Goal: Information Seeking & Learning: Learn about a topic

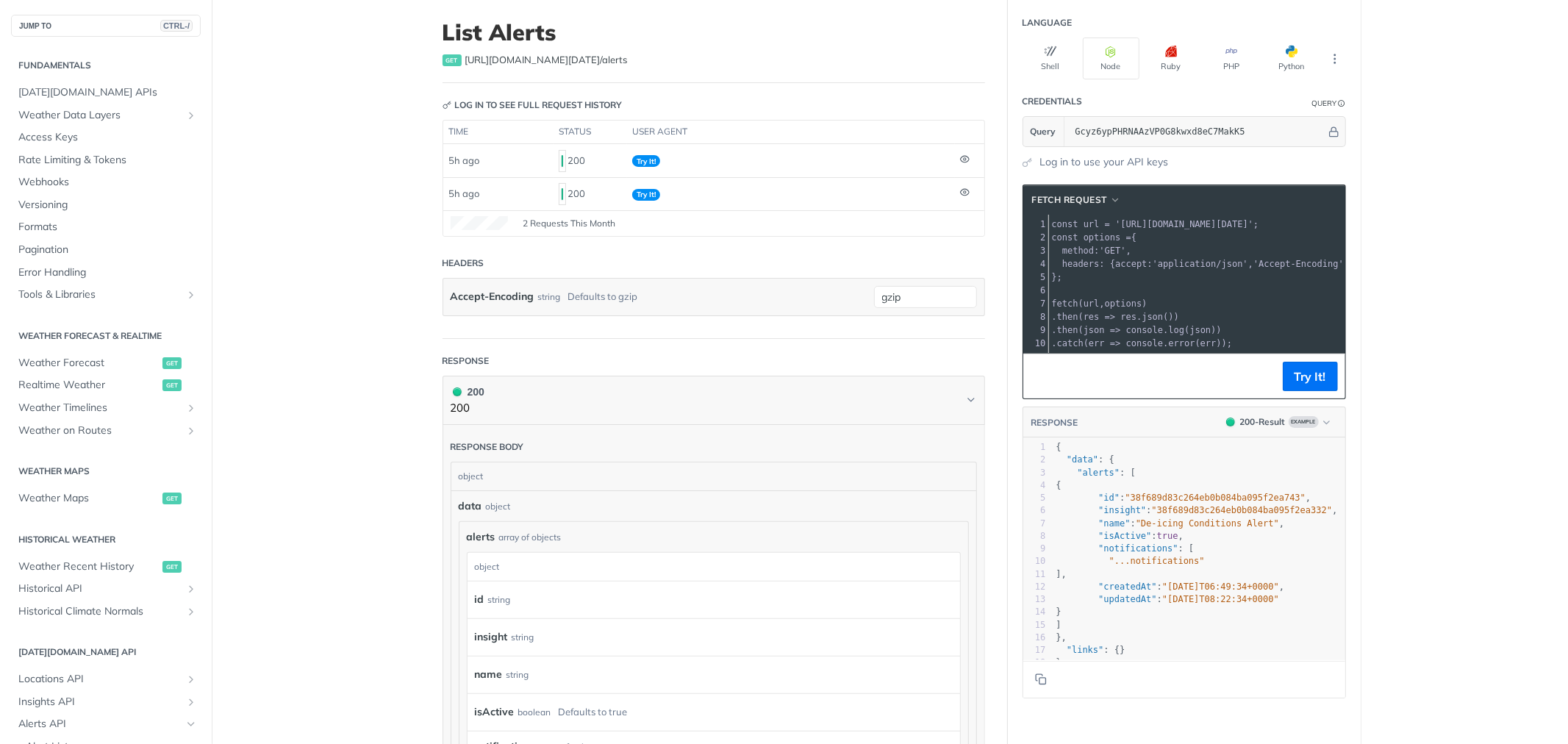
scroll to position [232, 0]
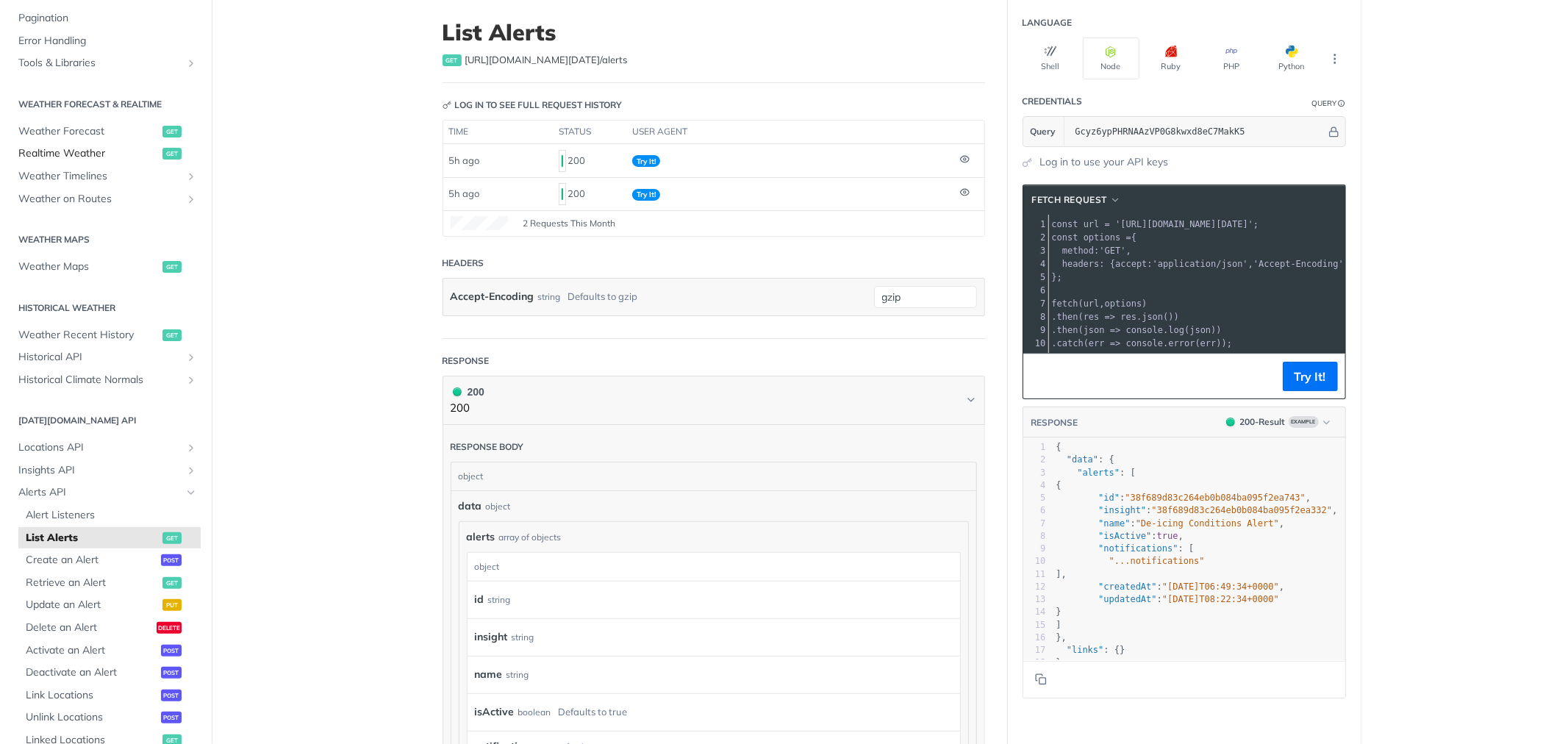
click at [46, 156] on span "Realtime Weather" at bounding box center [89, 154] width 141 height 15
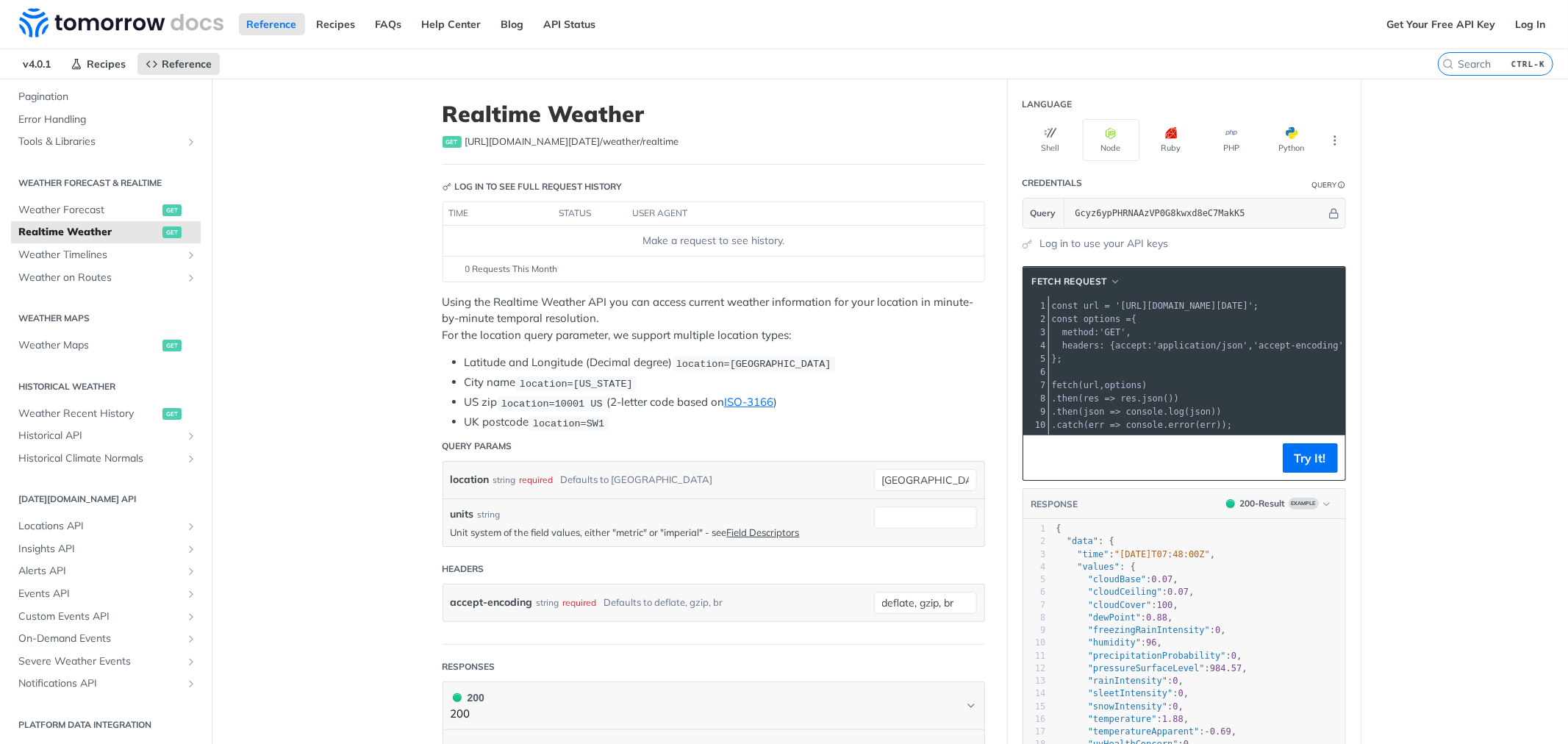
drag, startPoint x: 1127, startPoint y: 434, endPoint x: 1177, endPoint y: 443, distance: 50.8
click at [1177, 435] on div at bounding box center [1197, 434] width 297 height 1
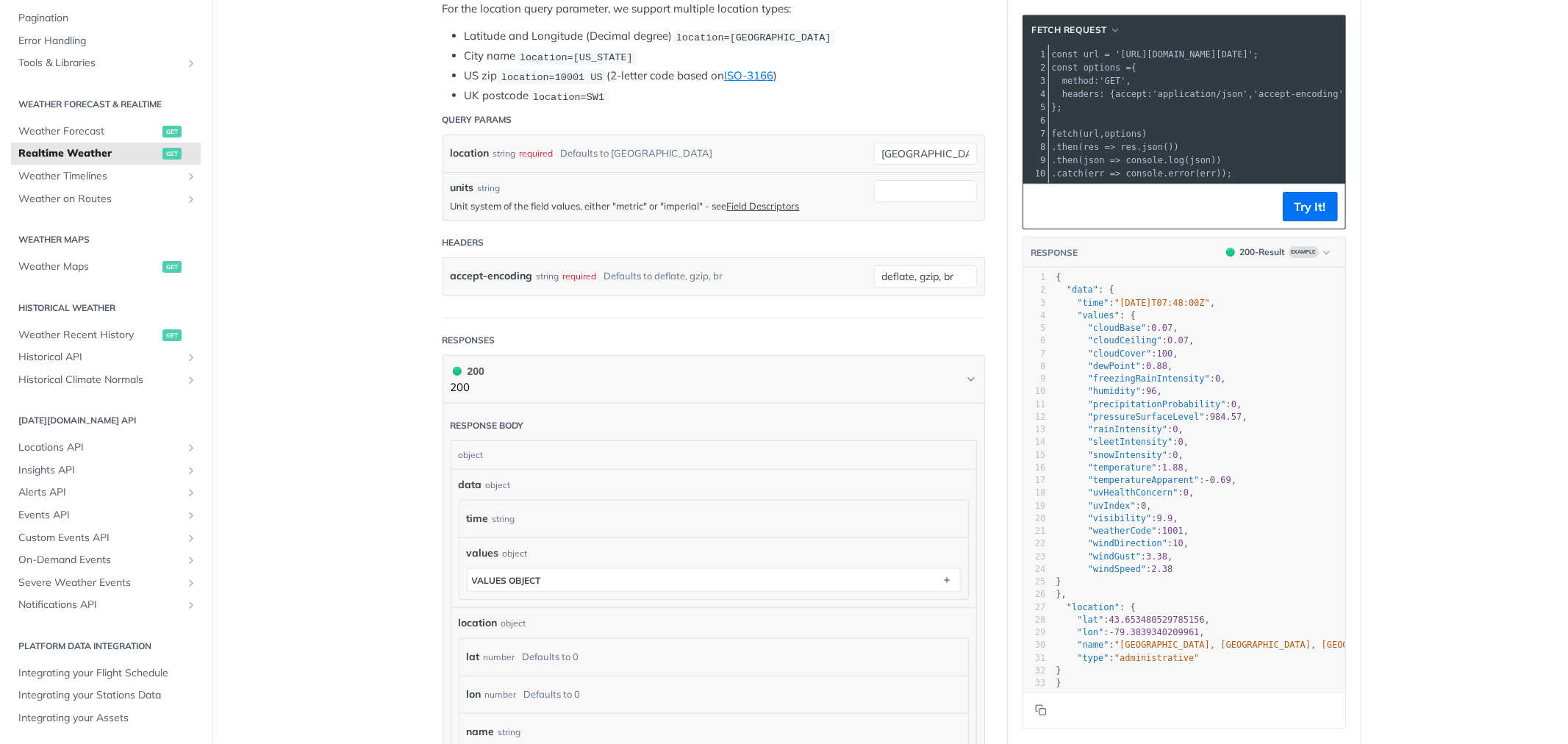
scroll to position [25, 0]
click at [671, 205] on p "Unit system of the field values, either "metric" or "imperial" - see Field Desc…" at bounding box center [658, 206] width 416 height 13
copy p "imperial"
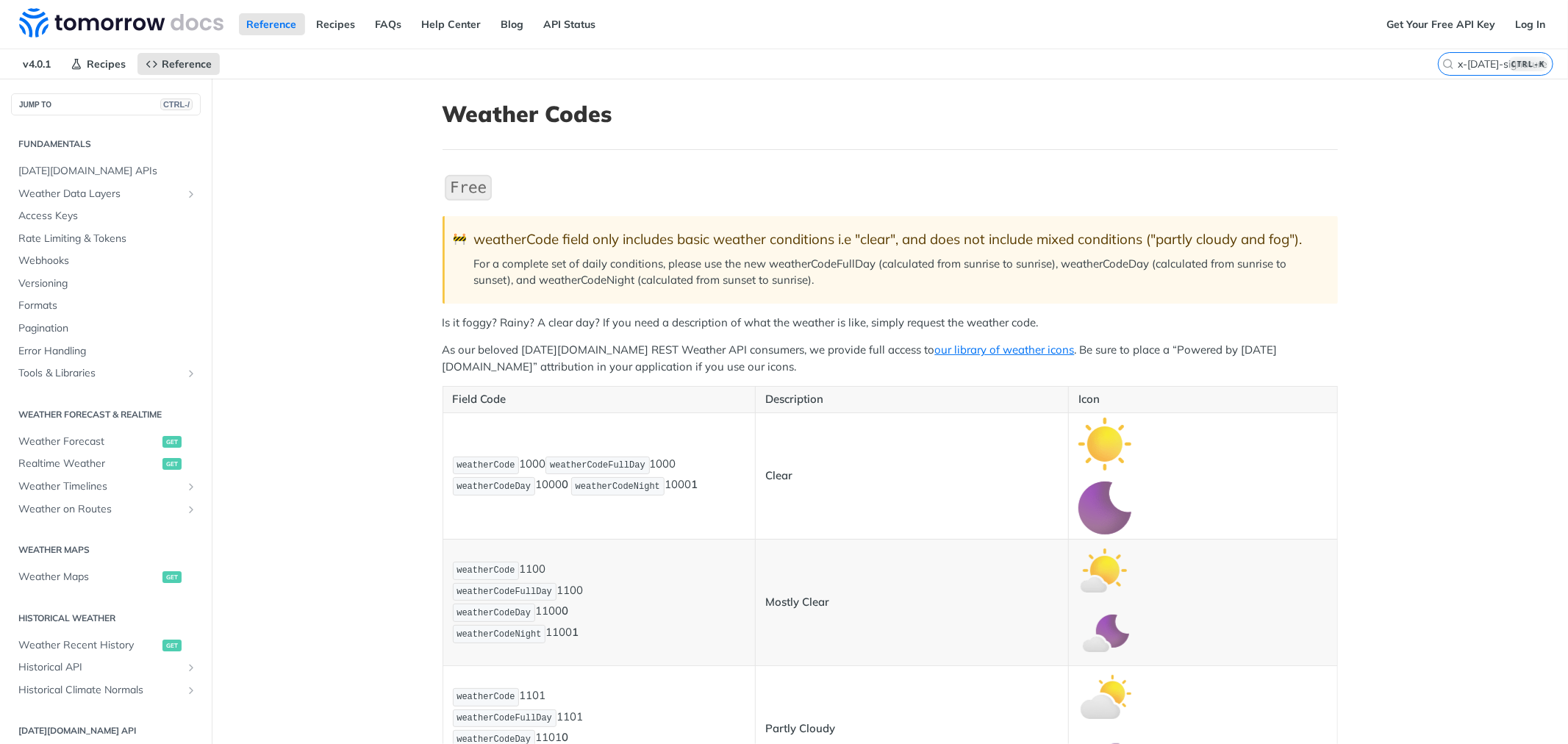
scroll to position [10128, 0]
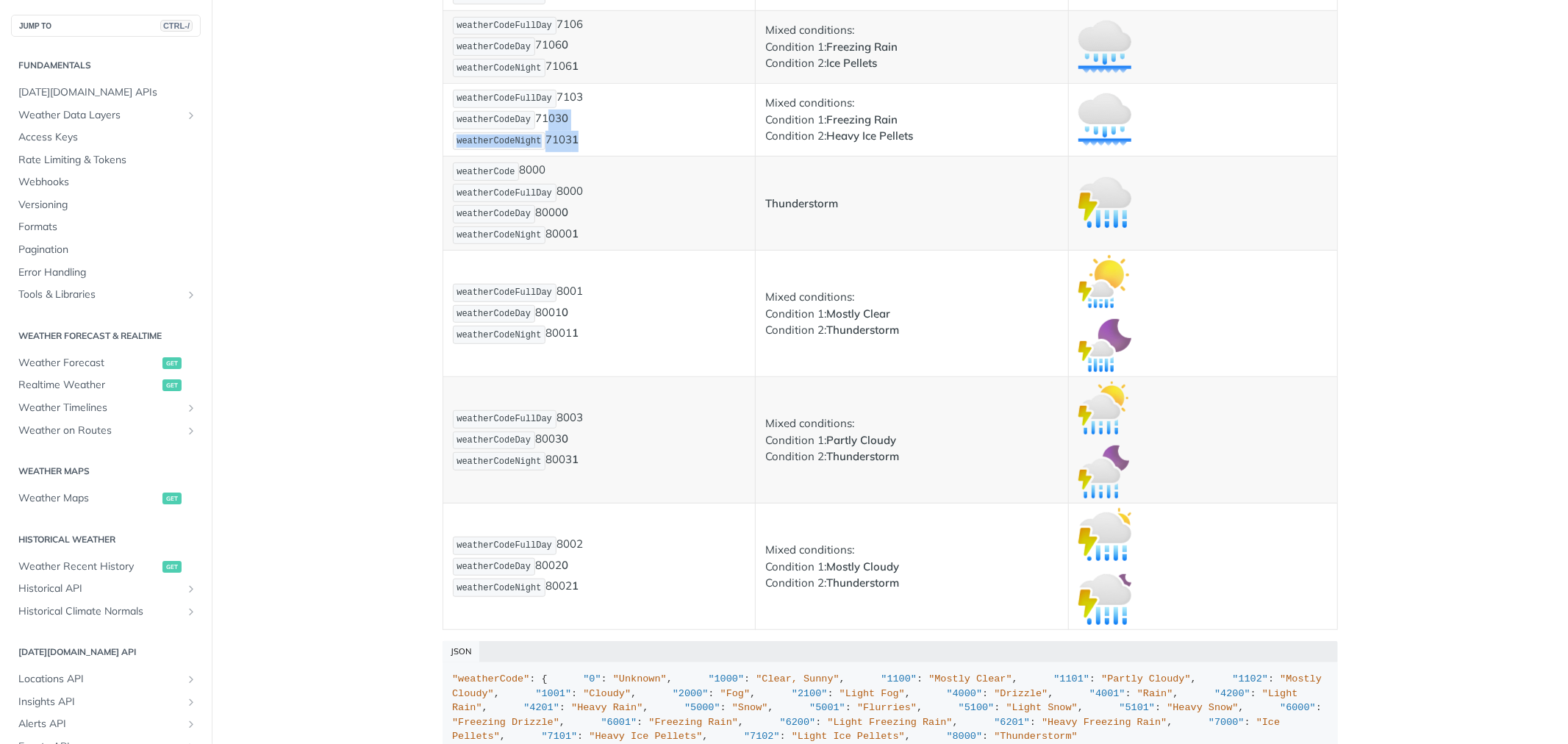
drag, startPoint x: 583, startPoint y: 166, endPoint x: 530, endPoint y: 151, distance: 55.1
click at [530, 151] on p "weatherCodeFullDay 7103 weatherCodeDay 7103 0 weatherCodeNight 7103 1" at bounding box center [600, 120] width 294 height 63
drag, startPoint x: 547, startPoint y: 125, endPoint x: 493, endPoint y: 114, distance: 55.1
click at [478, 112] on p "weatherCodeFullDay 7103 weatherCodeDay 7103 0 weatherCodeNight 7103 1" at bounding box center [600, 120] width 294 height 63
